Goal: Task Accomplishment & Management: Manage account settings

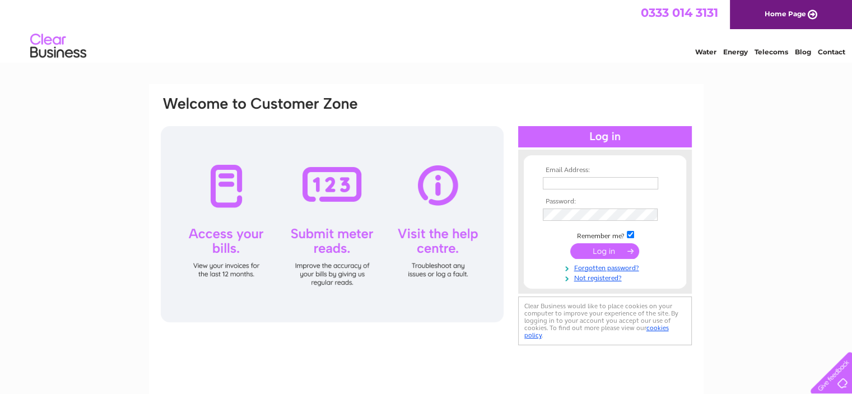
type input "[EMAIL_ADDRESS][DOMAIN_NAME]"
click at [591, 259] on td at bounding box center [605, 250] width 130 height 21
click at [592, 253] on input "submit" at bounding box center [604, 251] width 69 height 16
click at [589, 250] on input "submit" at bounding box center [604, 251] width 69 height 16
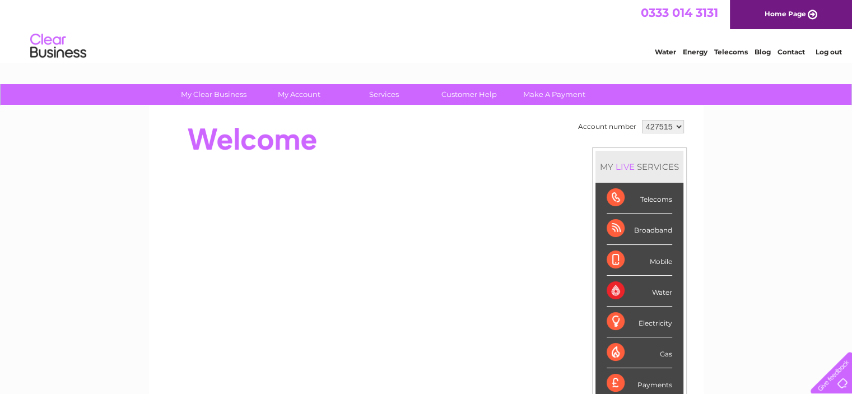
scroll to position [56, 0]
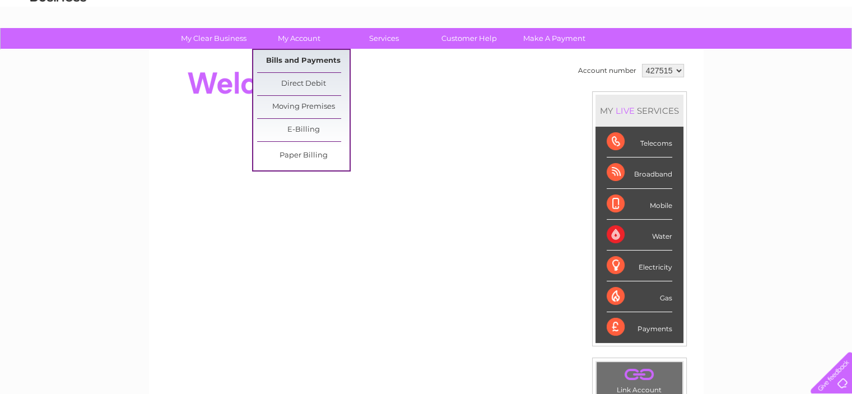
click at [290, 55] on link "Bills and Payments" at bounding box center [303, 61] width 92 height 22
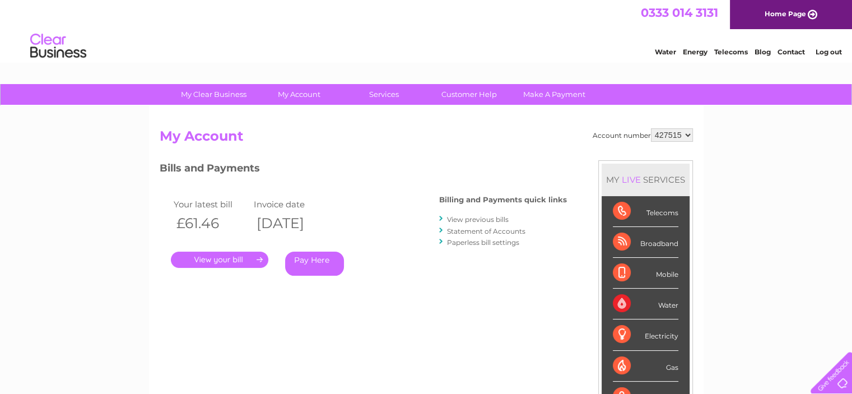
click at [245, 260] on link "." at bounding box center [219, 260] width 97 height 16
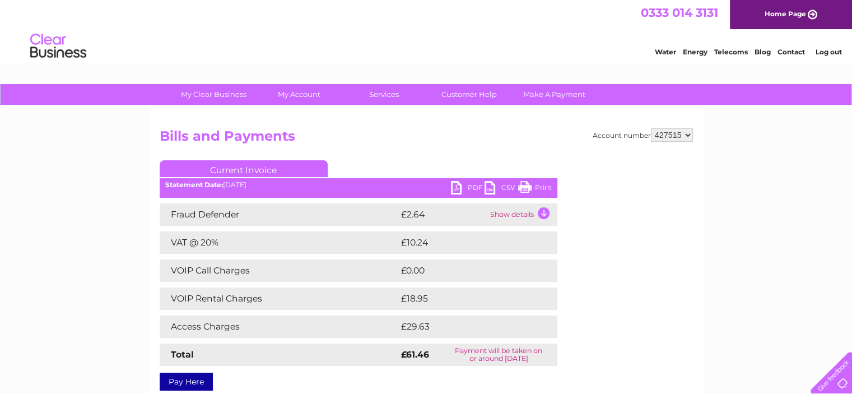
click at [457, 183] on link "PDF" at bounding box center [468, 189] width 34 height 16
